Goal: Information Seeking & Learning: Find specific page/section

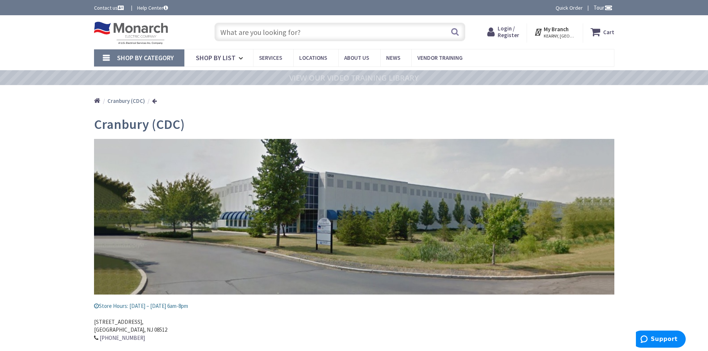
click at [237, 29] on input "text" at bounding box center [339, 32] width 251 height 19
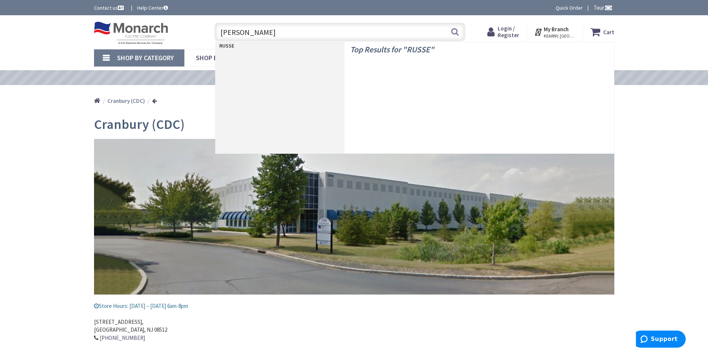
type input "RUSSELL"
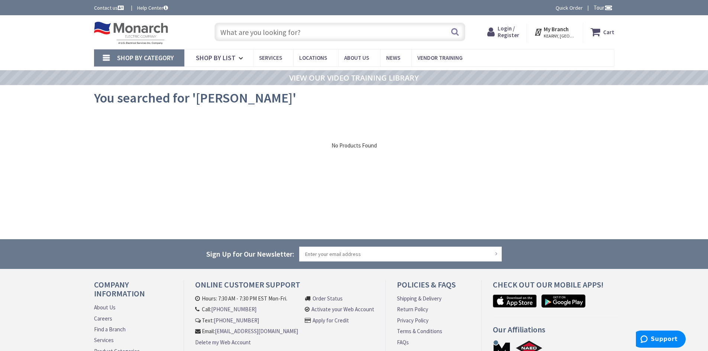
click at [227, 37] on input "text" at bounding box center [339, 32] width 251 height 19
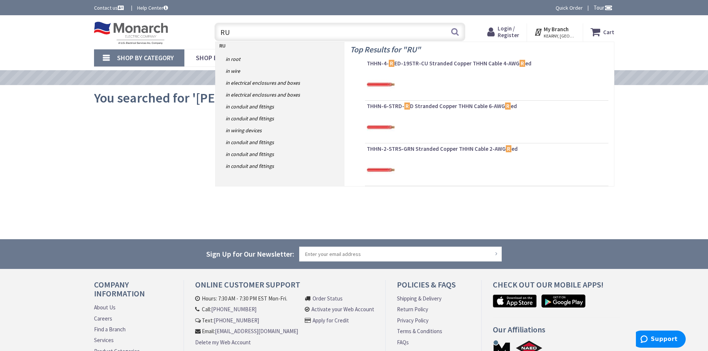
type input "RUS"
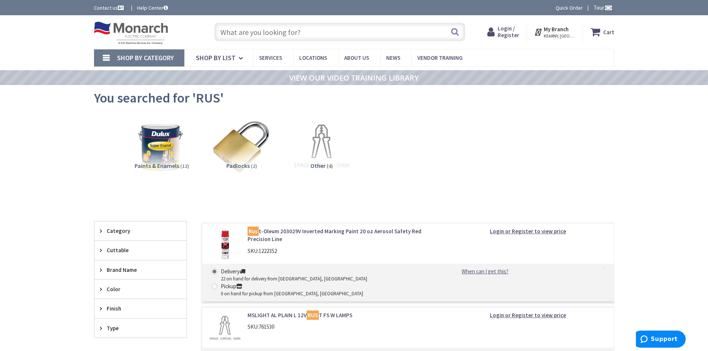
click at [234, 33] on input "text" at bounding box center [339, 32] width 251 height 19
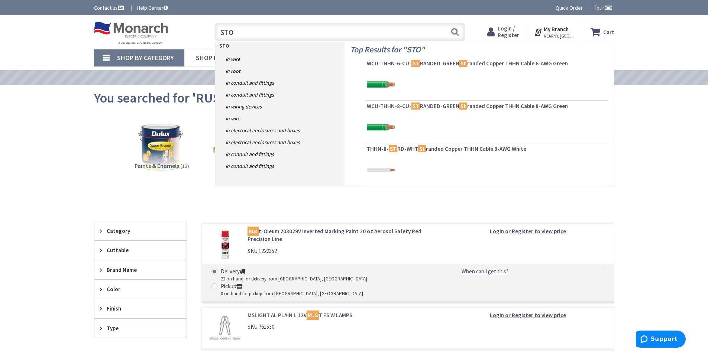
type input "STOL"
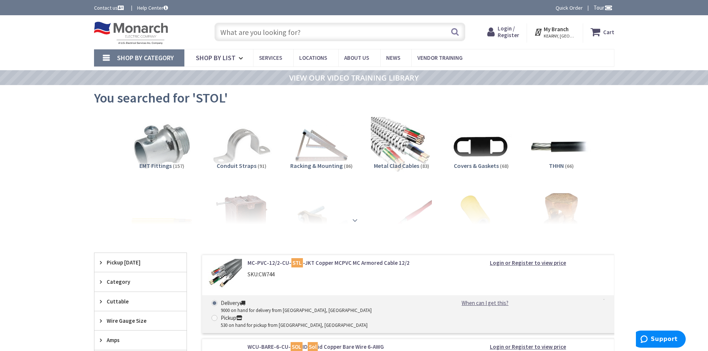
click at [354, 219] on strong at bounding box center [354, 220] width 9 height 8
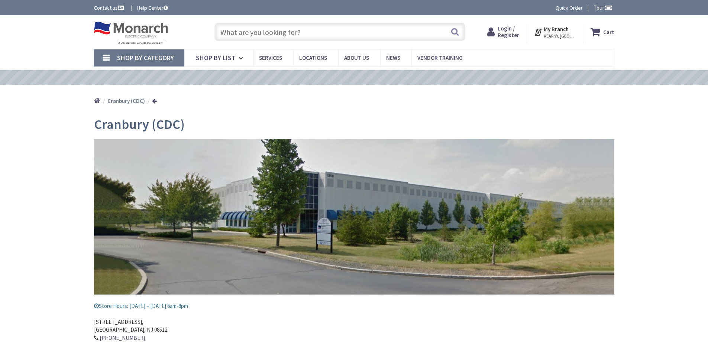
click at [233, 34] on input "text" at bounding box center [339, 32] width 251 height 19
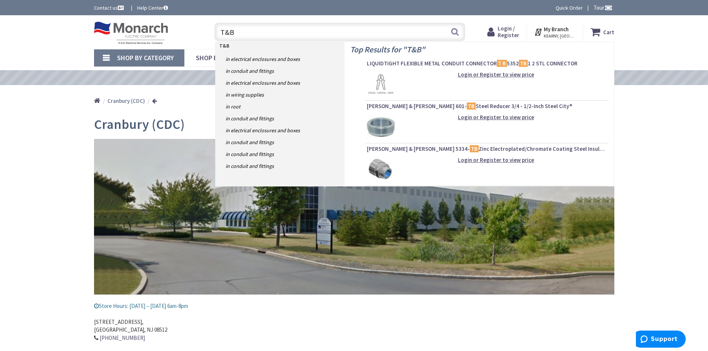
type input "T&B"
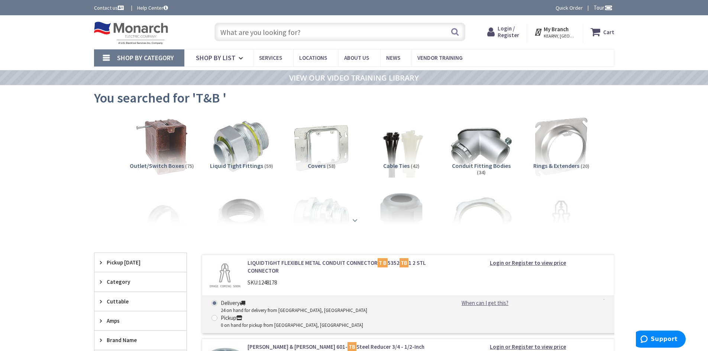
click at [356, 219] on strong at bounding box center [354, 220] width 9 height 8
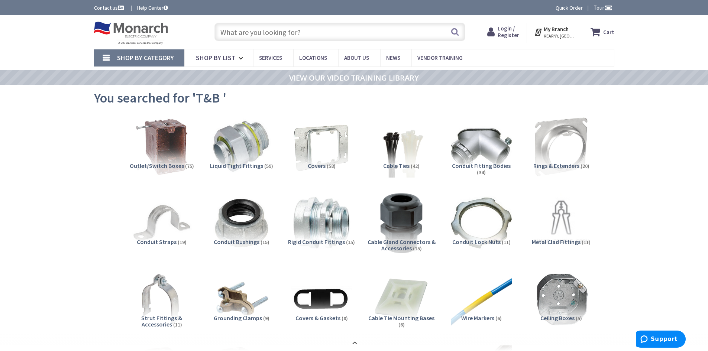
click at [228, 35] on input "text" at bounding box center [339, 32] width 251 height 19
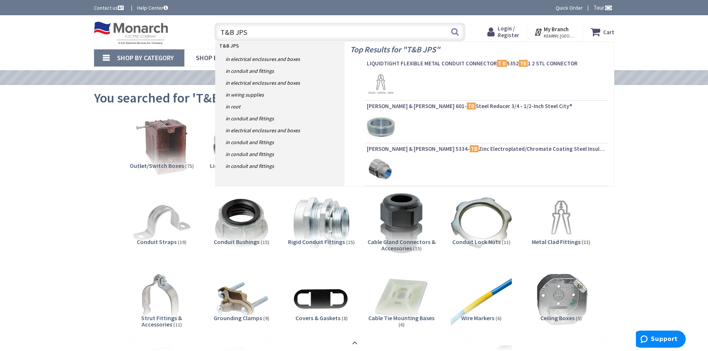
type input "T&B JPS"
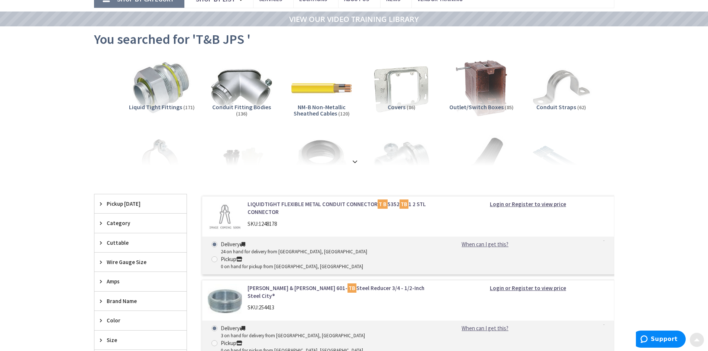
scroll to position [59, 0]
click at [354, 157] on strong at bounding box center [354, 161] width 9 height 8
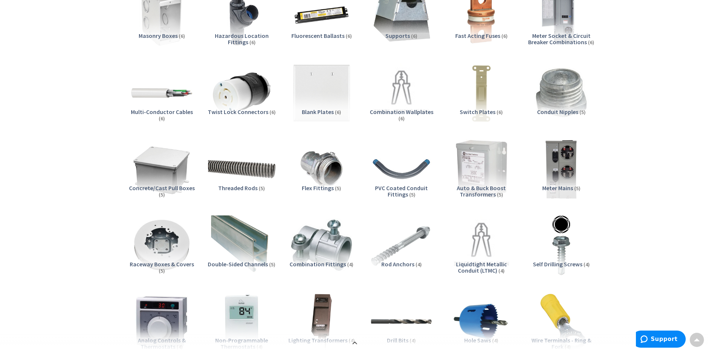
scroll to position [802, 0]
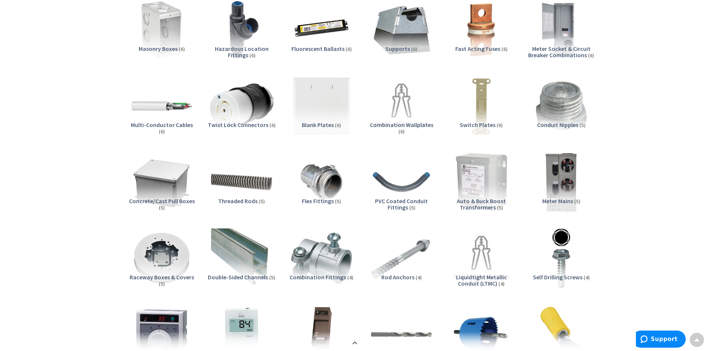
click at [230, 115] on img at bounding box center [241, 105] width 67 height 67
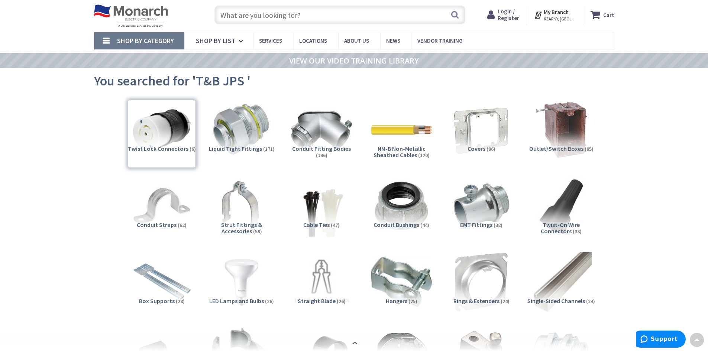
scroll to position [0, 0]
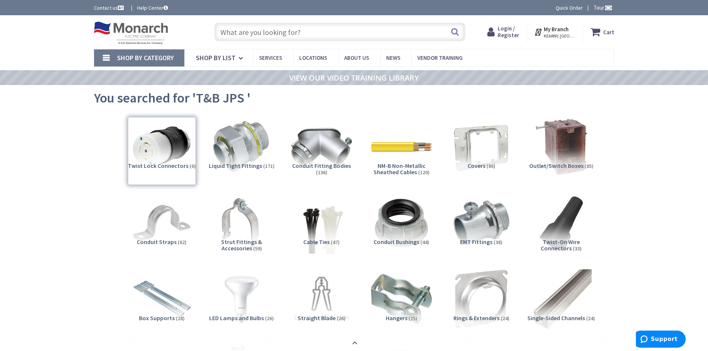
click at [301, 32] on input "text" at bounding box center [339, 32] width 251 height 19
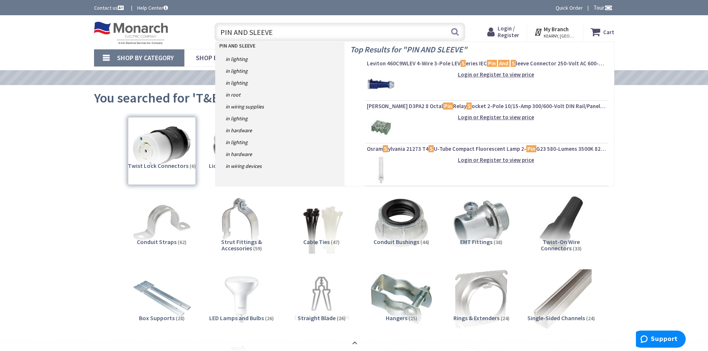
type input "PIN AND SLEEVE"
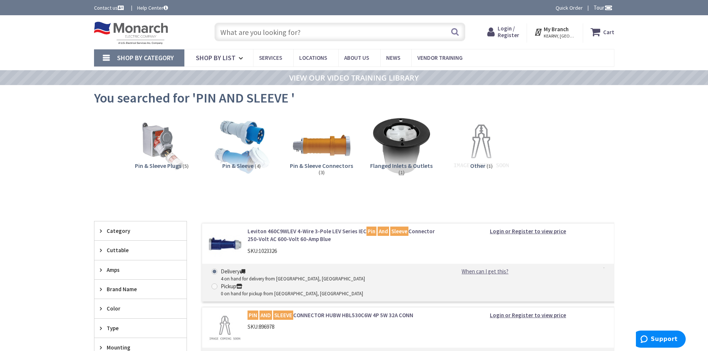
scroll to position [37, 0]
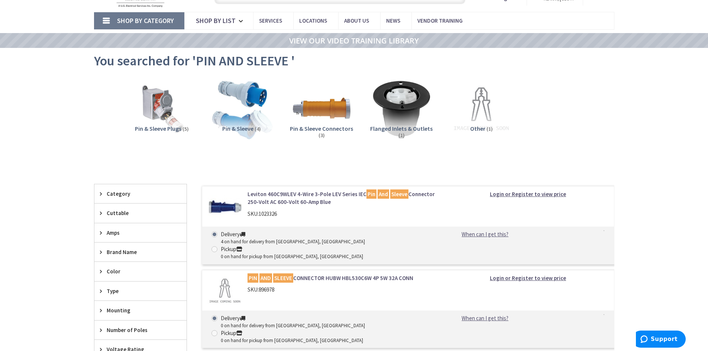
click at [252, 124] on img at bounding box center [241, 109] width 67 height 67
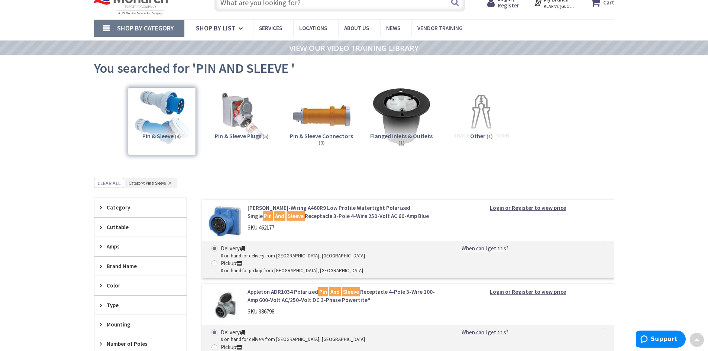
scroll to position [29, 0]
click at [238, 133] on span "Pin & Sleeve Plugs" at bounding box center [238, 136] width 46 height 7
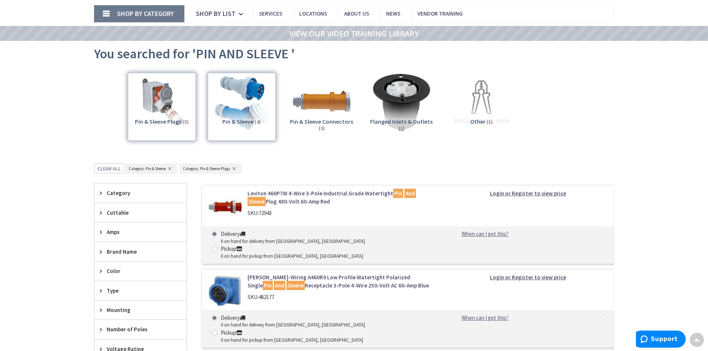
scroll to position [0, 0]
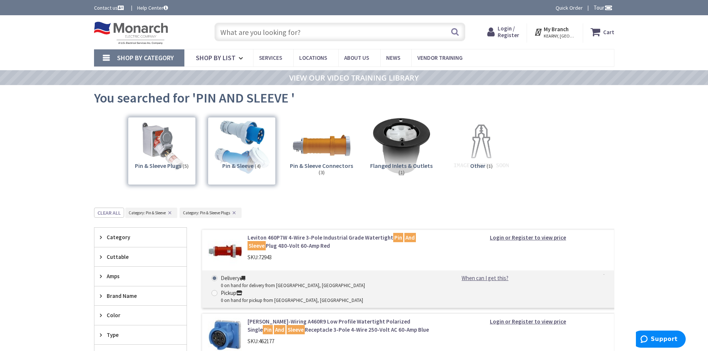
click at [326, 167] on span "Pin & Sleeve Connectors" at bounding box center [321, 165] width 63 height 7
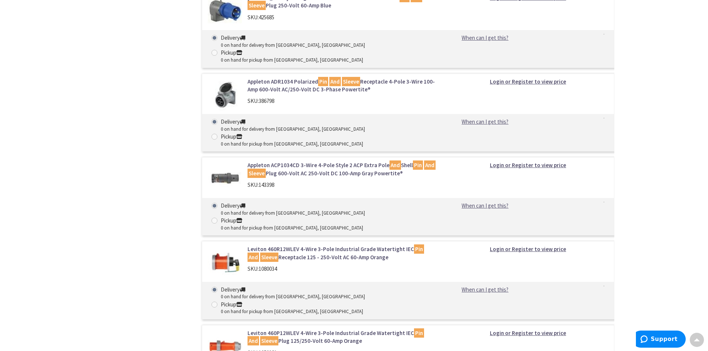
scroll to position [616, 0]
